Goal: Navigation & Orientation: Find specific page/section

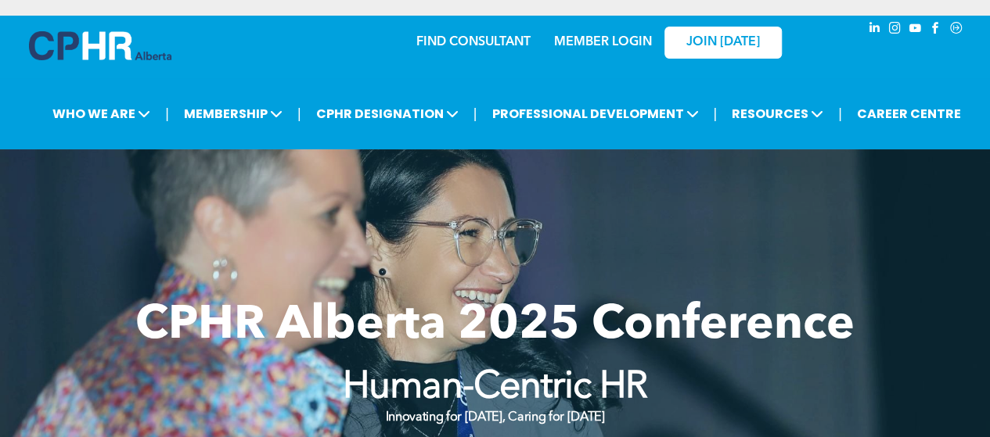
click at [480, 38] on link "FIND CONSULTANT" at bounding box center [473, 42] width 114 height 13
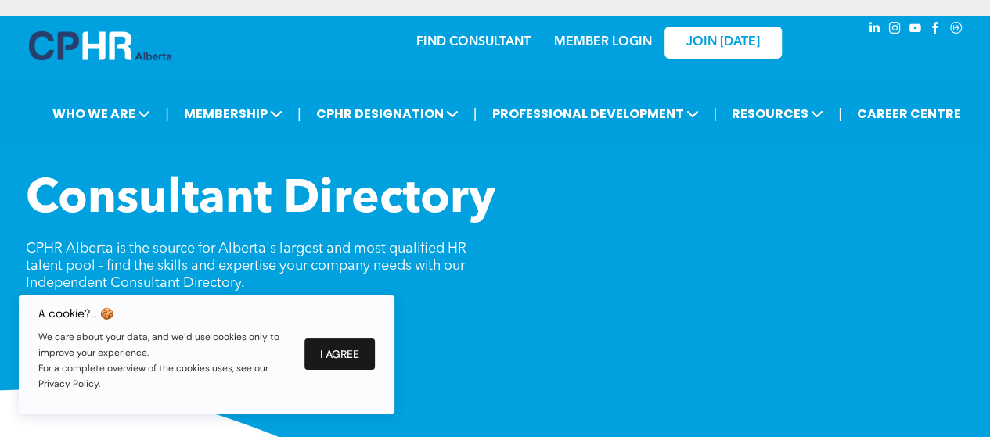
click at [335, 359] on button "I Agree" at bounding box center [339, 354] width 70 height 31
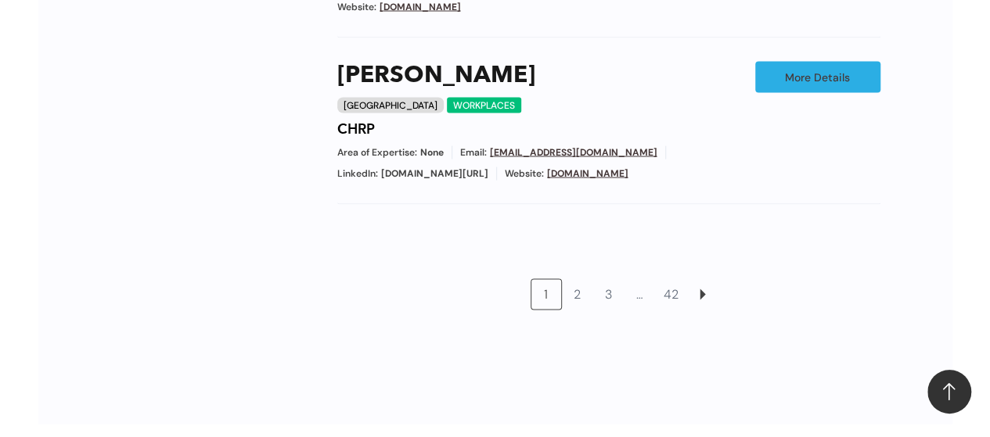
scroll to position [1565, 0]
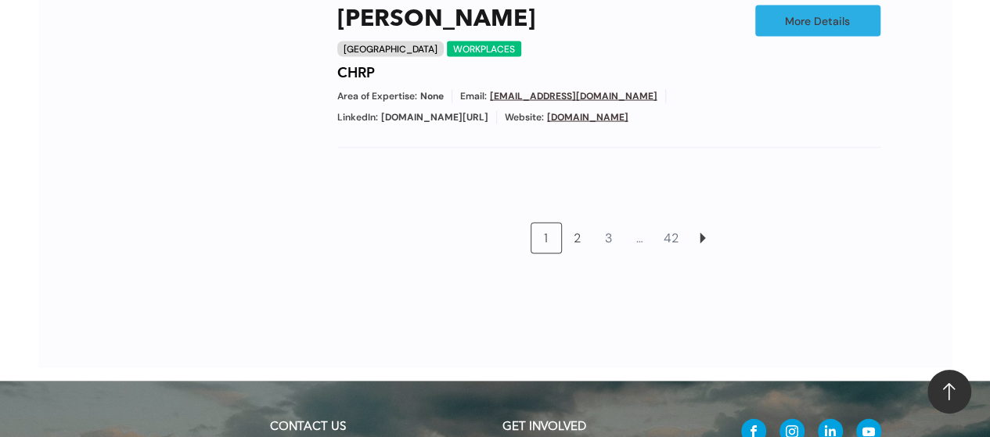
click at [579, 224] on link "2" at bounding box center [578, 239] width 30 height 30
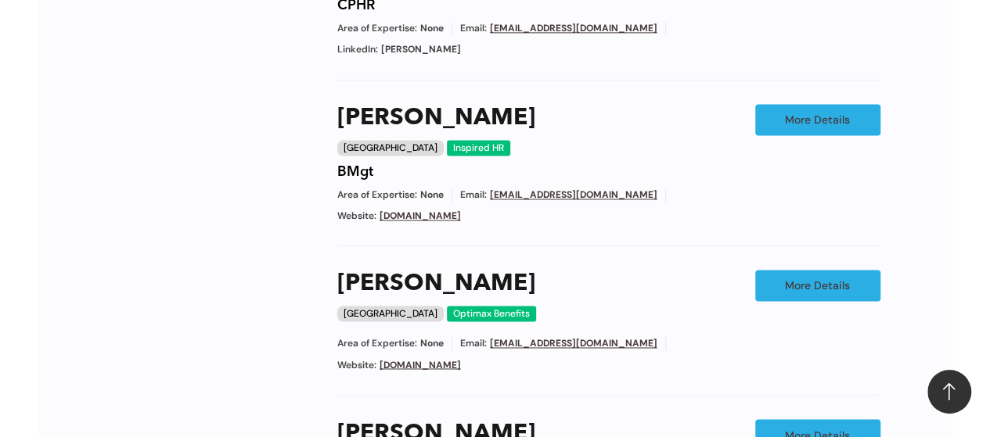
scroll to position [1369, 0]
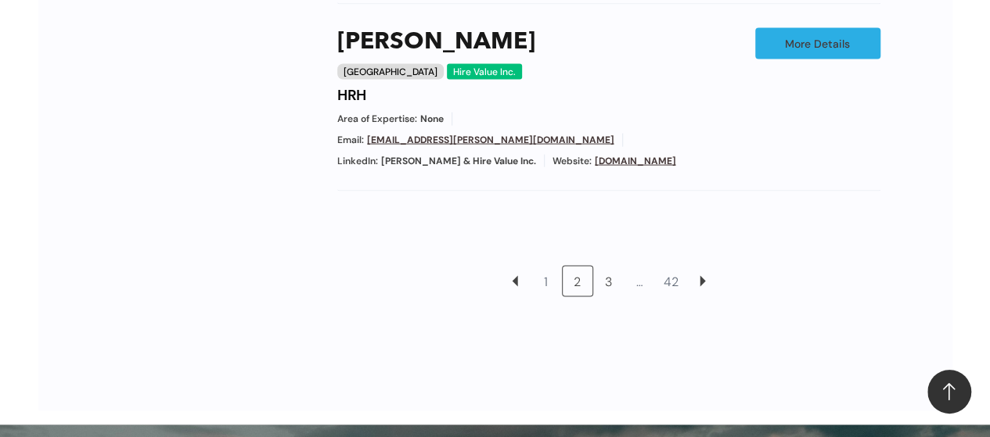
click at [609, 267] on link "3" at bounding box center [609, 282] width 30 height 30
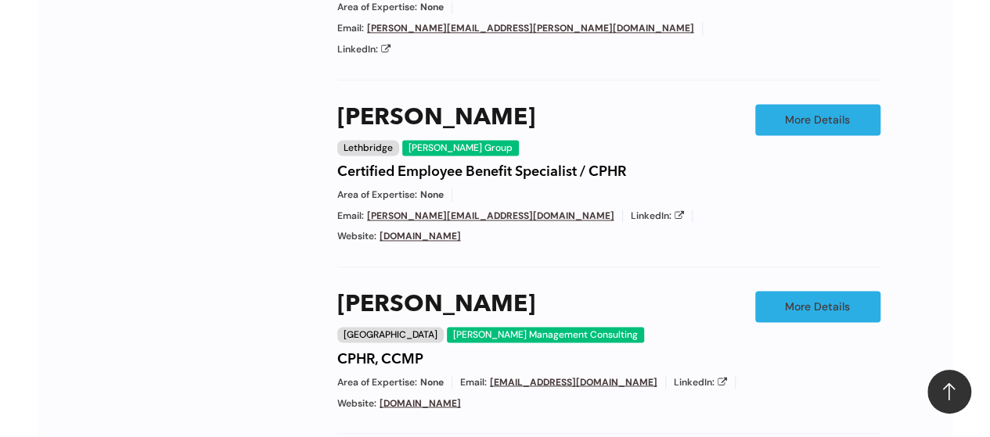
scroll to position [1447, 0]
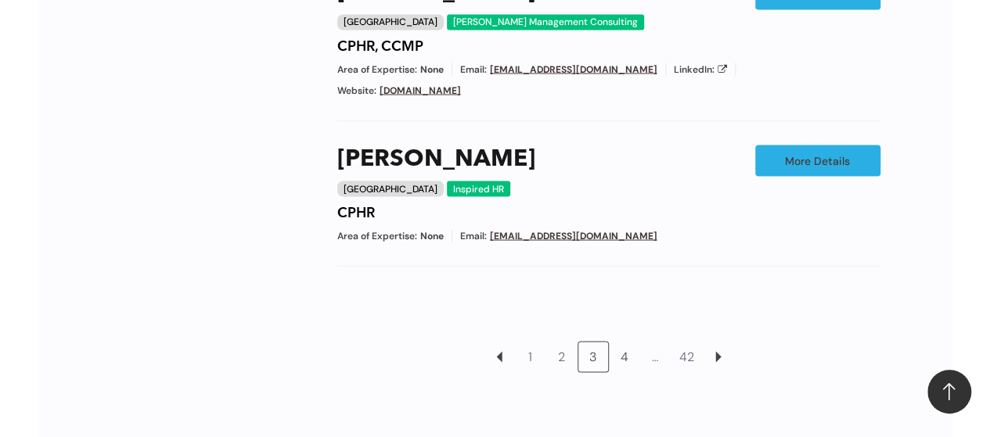
click at [627, 342] on link "4" at bounding box center [625, 357] width 30 height 30
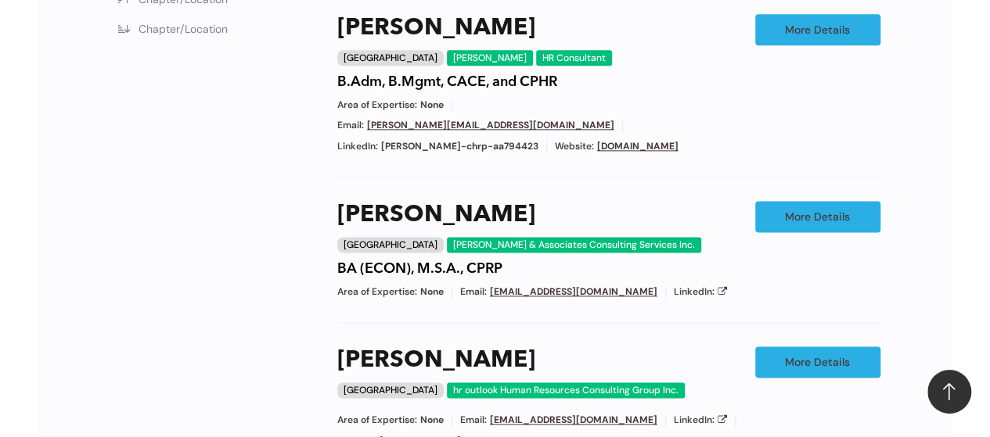
scroll to position [1134, 0]
